Goal: Register for event/course: Register for event/course

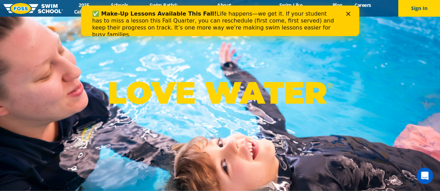
click at [347, 15] on icon "Close" at bounding box center [347, 14] width 4 height 4
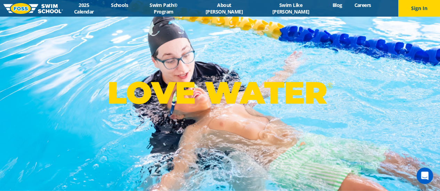
scroll to position [167, 0]
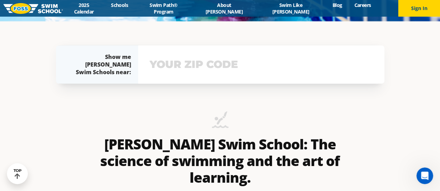
click at [222, 71] on input "text" at bounding box center [261, 65] width 227 height 20
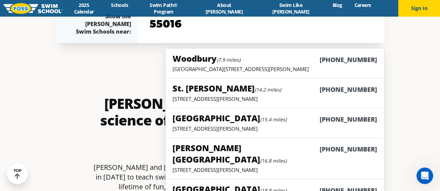
scroll to position [209, 0]
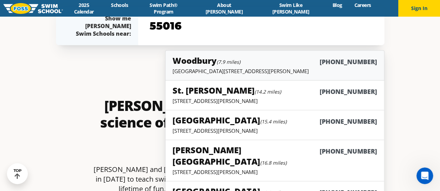
type input "55016"
click at [231, 64] on small "(7.9 miles)" at bounding box center [228, 62] width 24 height 7
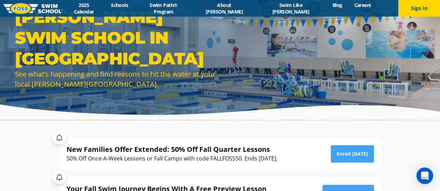
scroll to position [28, 0]
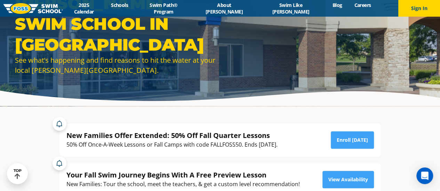
click at [211, 143] on div "50% Off Once-A-Week Lessons or Fall Camps with code FALLFOSS50. Ends October 6t…" at bounding box center [171, 144] width 211 height 9
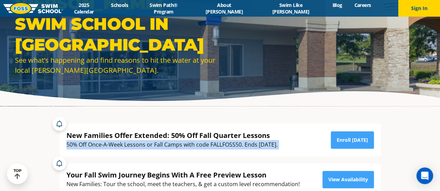
click at [211, 143] on div "50% Off Once-A-Week Lessons or Fall Camps with code FALLFOSS50. Ends October 6t…" at bounding box center [171, 144] width 211 height 9
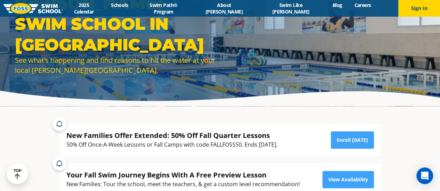
click at [211, 143] on div "50% Off Once-A-Week Lessons or Fall Camps with code FALLFOSS50. Ends October 6t…" at bounding box center [171, 144] width 211 height 9
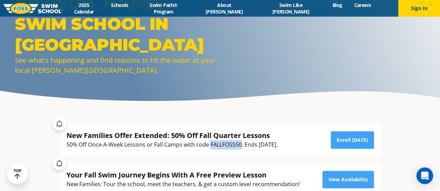
copy div "FALLFOSS50"
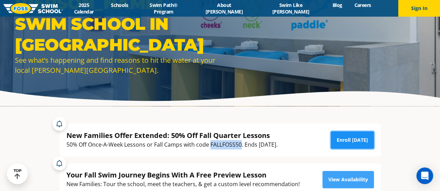
click at [355, 141] on link "Enroll Today" at bounding box center [351, 140] width 43 height 17
